Goal: Information Seeking & Learning: Learn about a topic

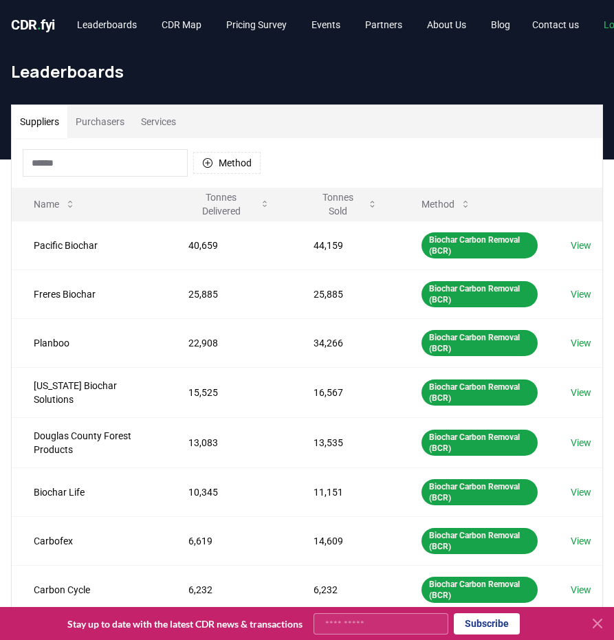
scroll to position [192, 0]
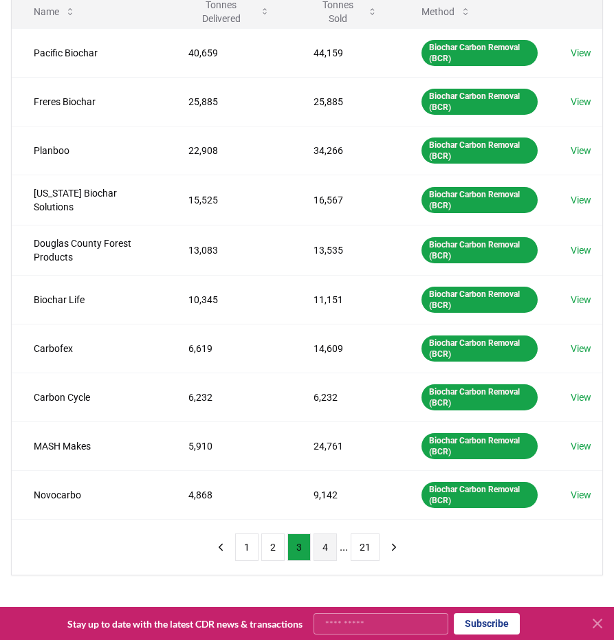
click at [327, 542] on button "4" at bounding box center [324, 546] width 23 height 27
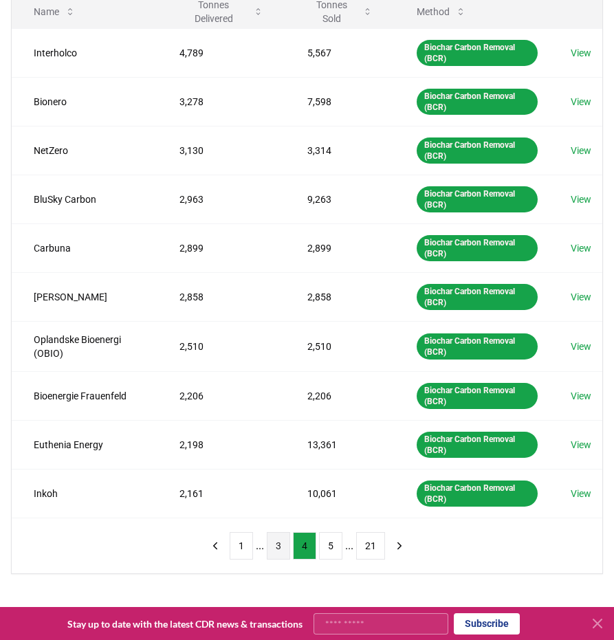
click at [275, 536] on button "3" at bounding box center [278, 545] width 23 height 27
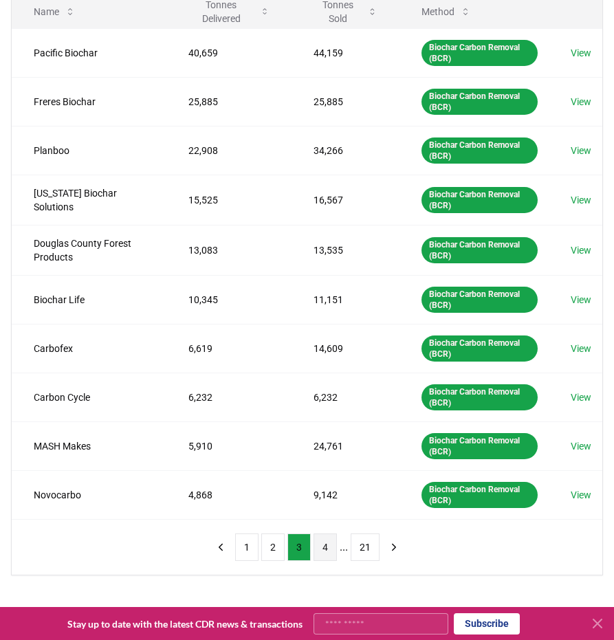
click at [320, 538] on button "4" at bounding box center [324, 546] width 23 height 27
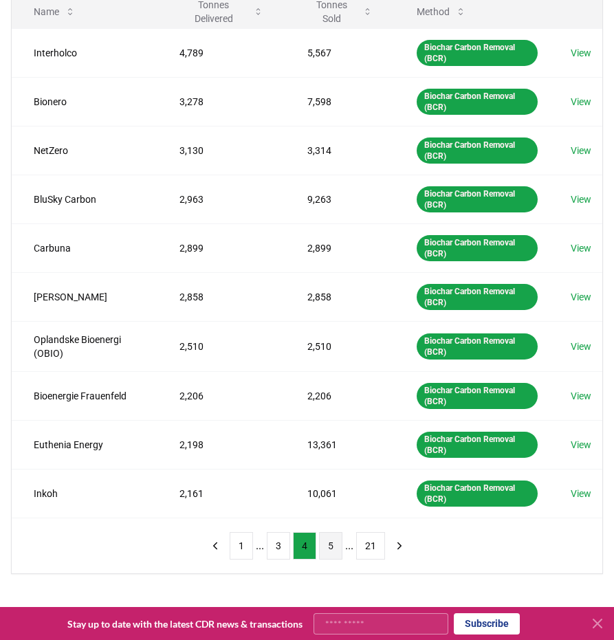
click at [333, 544] on button "5" at bounding box center [330, 545] width 23 height 27
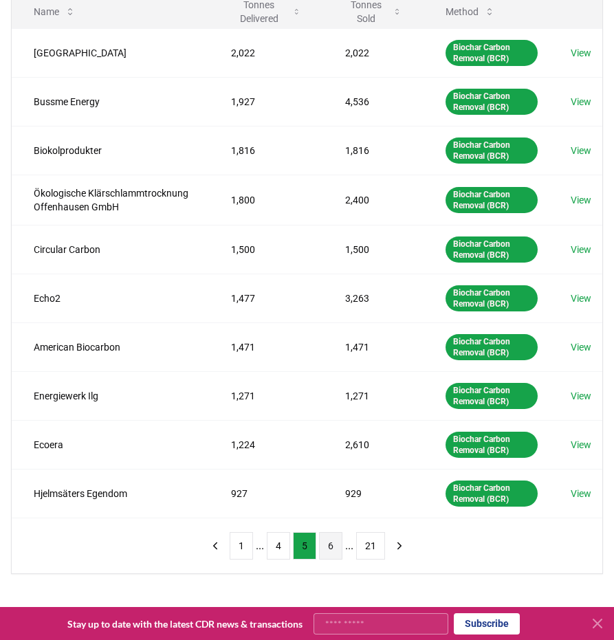
click at [331, 544] on button "6" at bounding box center [330, 545] width 23 height 27
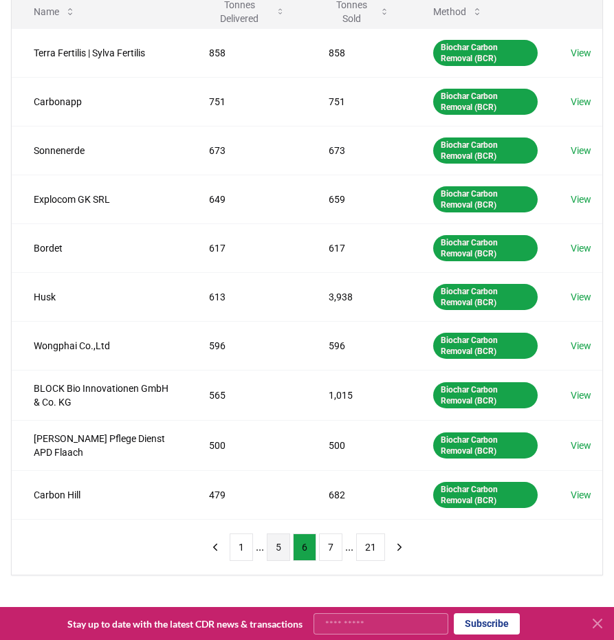
click at [289, 549] on button "5" at bounding box center [278, 546] width 23 height 27
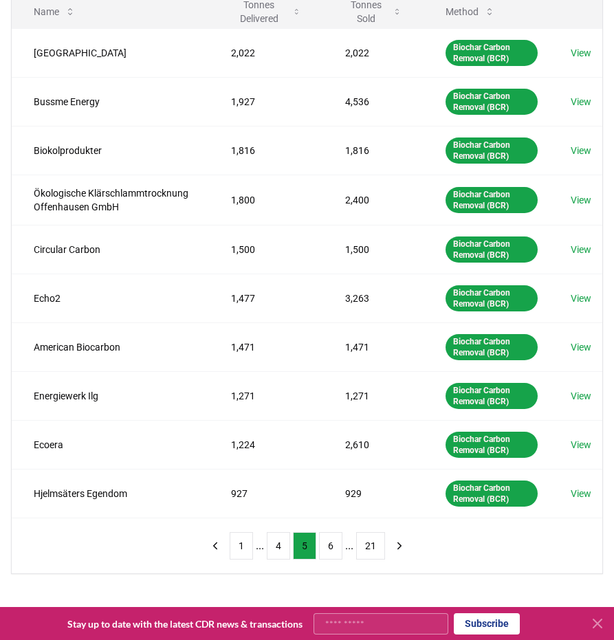
click at [263, 555] on ul "1 ... 4 5 6 ... 21" at bounding box center [307, 545] width 155 height 27
click at [282, 541] on button "4" at bounding box center [278, 545] width 23 height 27
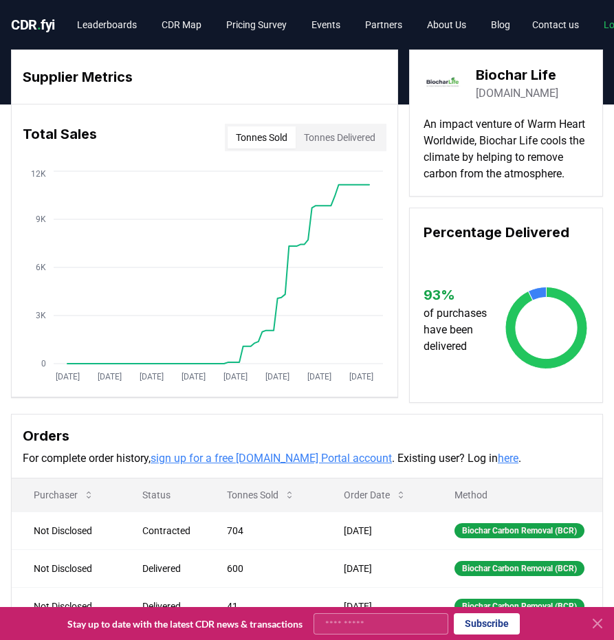
click at [320, 401] on div "Supplier Metrics Total Sales Tonnes Sold Tonnes Delivered Jan 2019 Dec 2019 Nov…" at bounding box center [307, 225] width 592 height 353
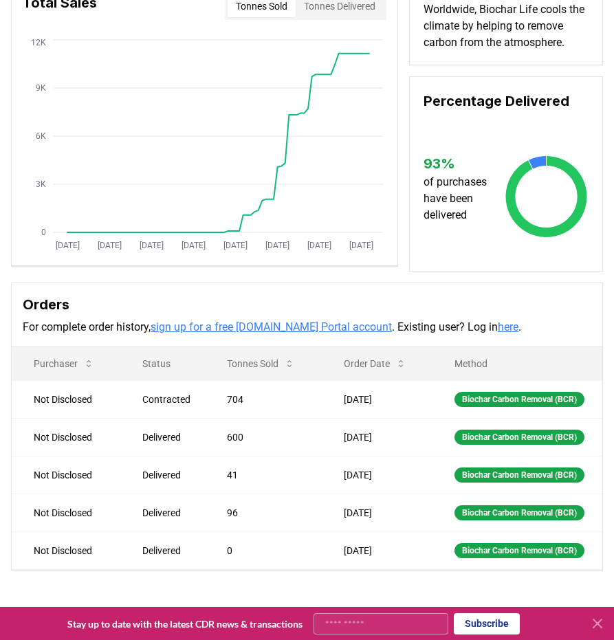
scroll to position [192, 0]
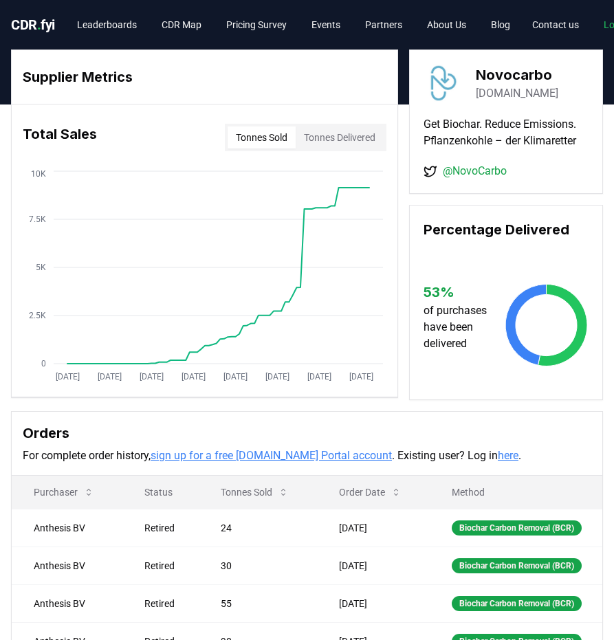
click at [455, 394] on div "Percentage Delivered 53 % of purchases have been delivered" at bounding box center [506, 302] width 194 height 195
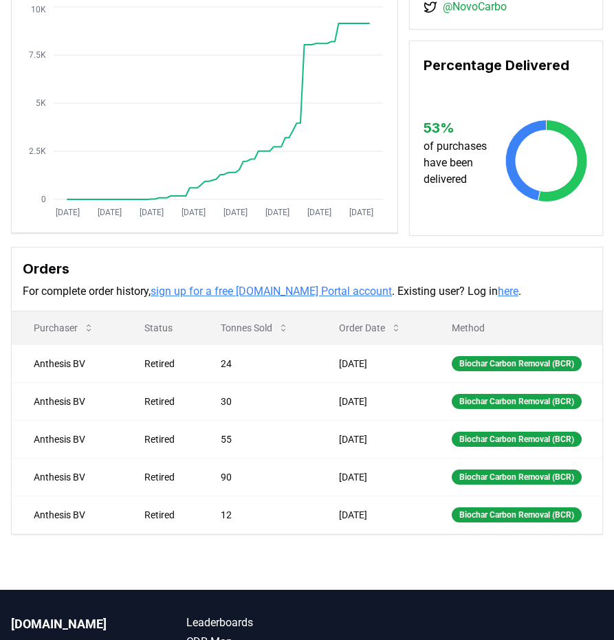
scroll to position [275, 0]
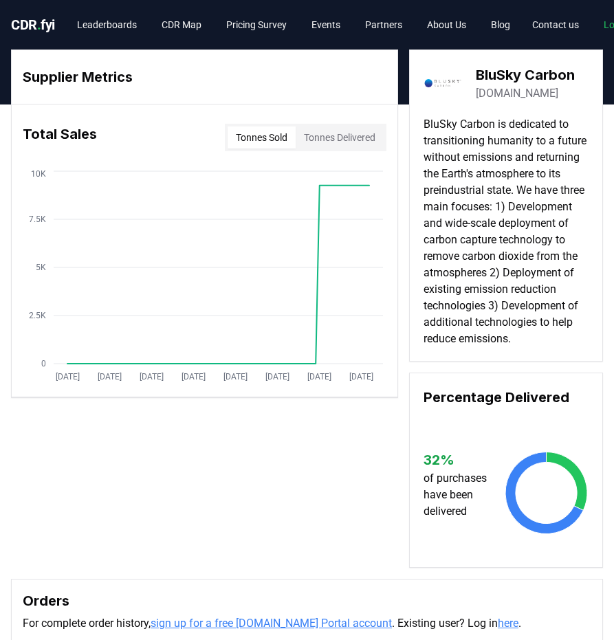
click at [465, 76] on div "BluSky Carbon [DOMAIN_NAME]" at bounding box center [505, 83] width 165 height 38
click at [503, 92] on link "[DOMAIN_NAME]" at bounding box center [517, 93] width 82 height 16
